Goal: Task Accomplishment & Management: Use online tool/utility

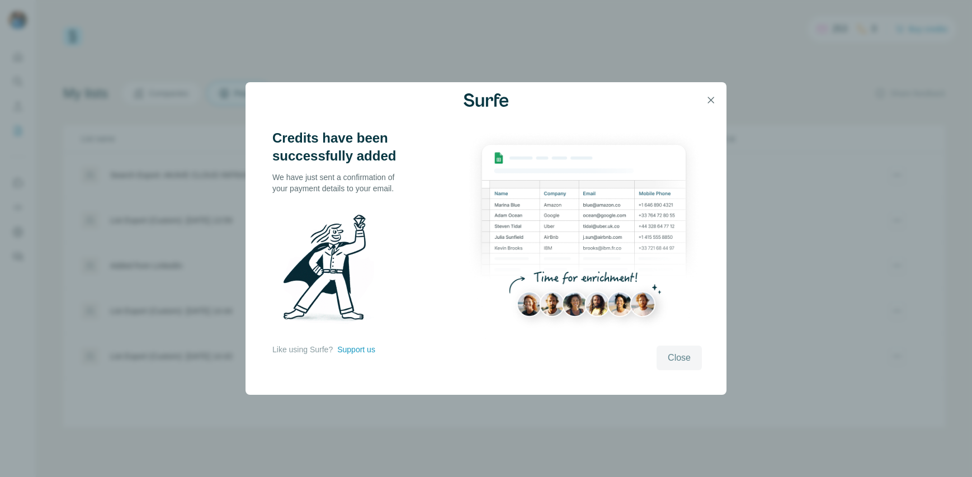
click at [682, 354] on span "Close" at bounding box center [679, 357] width 23 height 13
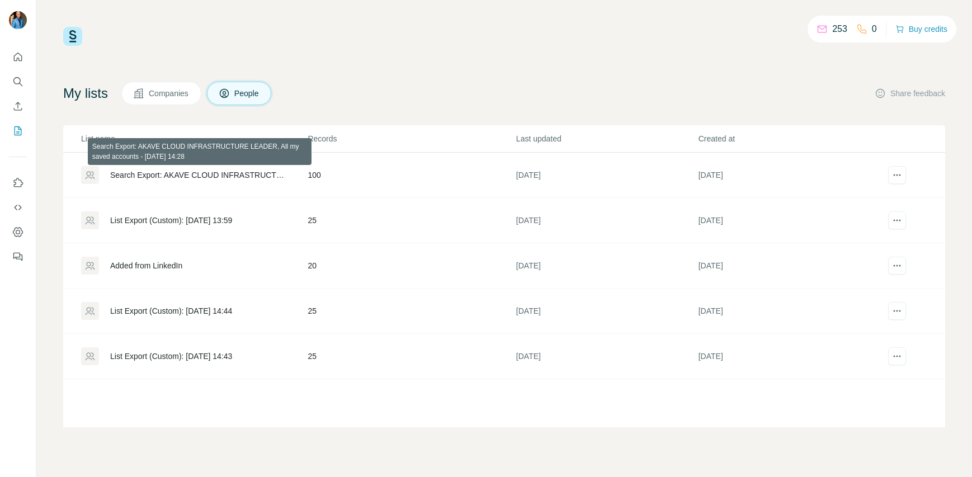
click at [186, 177] on div "Search Export: AKAVE CLOUD INFRASTRUCTURE LEADER, All my saved accounts - [DATE…" at bounding box center [199, 174] width 178 height 11
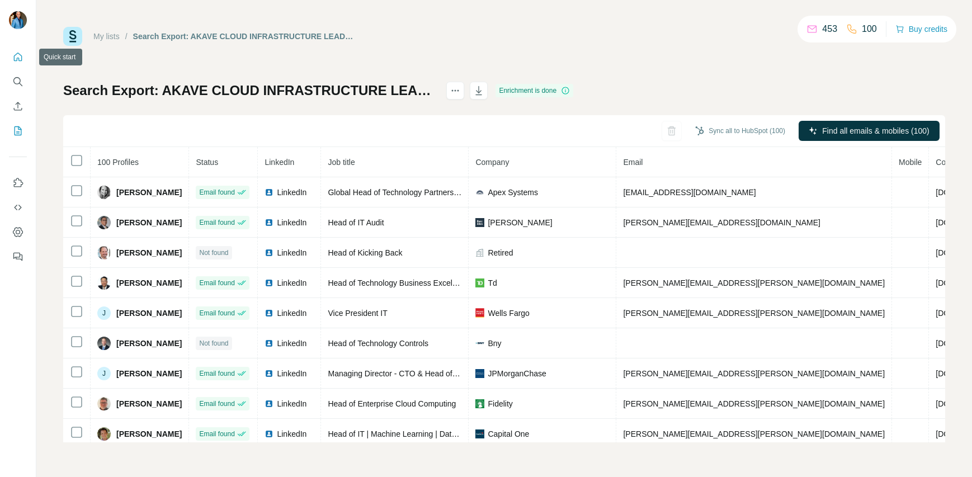
click at [15, 54] on icon "Quick start" at bounding box center [18, 57] width 8 height 8
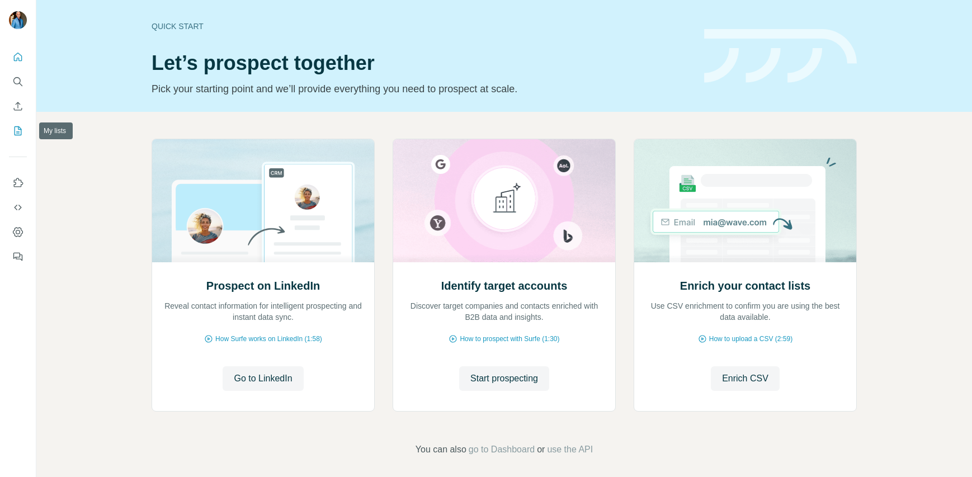
click at [22, 131] on icon "My lists" at bounding box center [17, 130] width 11 height 11
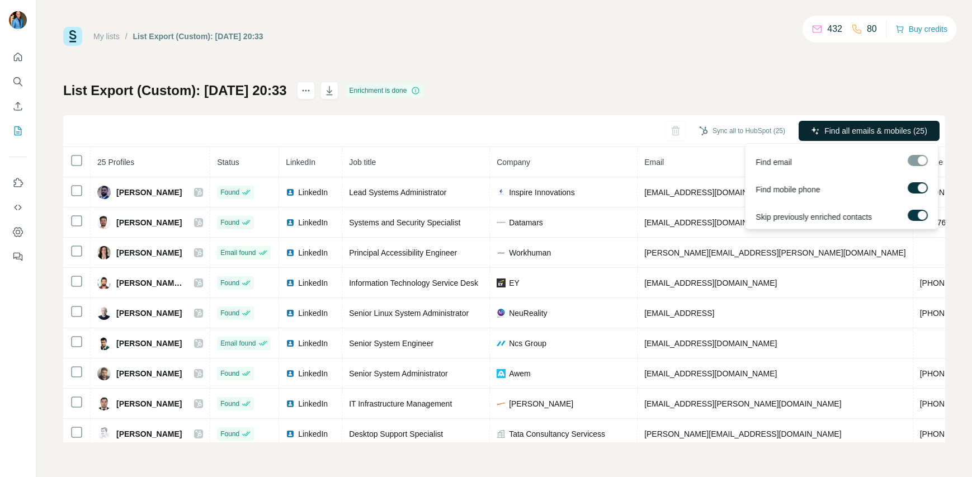
click at [846, 128] on span "Find all emails & mobiles (25)" at bounding box center [875, 130] width 103 height 11
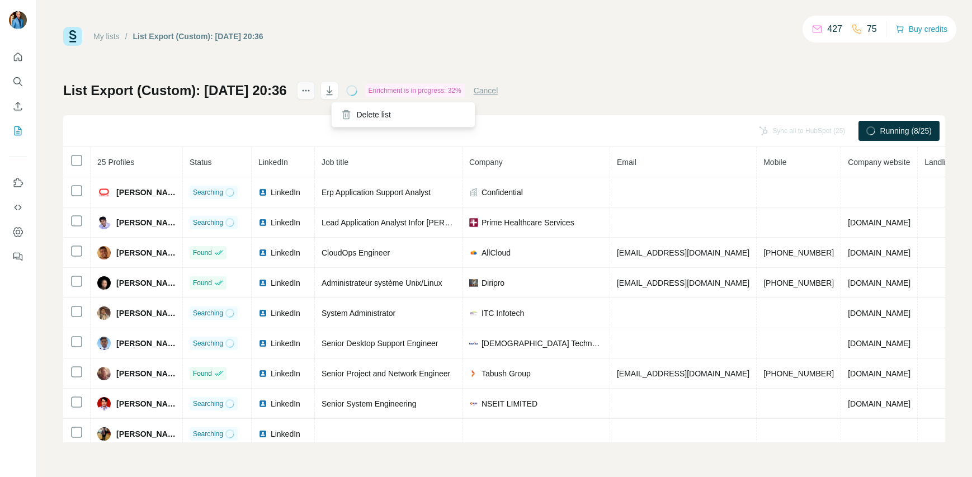
click at [312, 91] on icon "actions" at bounding box center [305, 90] width 11 height 11
